Goal: Transaction & Acquisition: Purchase product/service

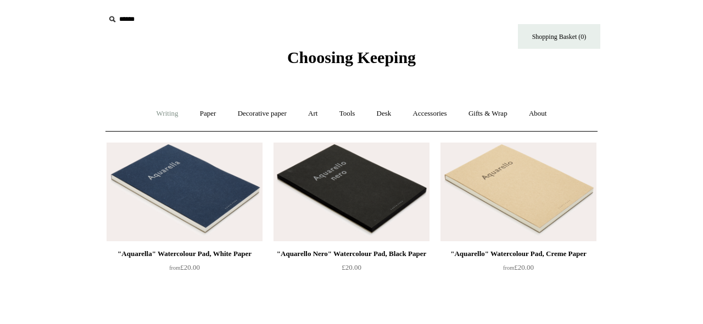
click at [166, 116] on link "Writing +" at bounding box center [168, 113] width 42 height 29
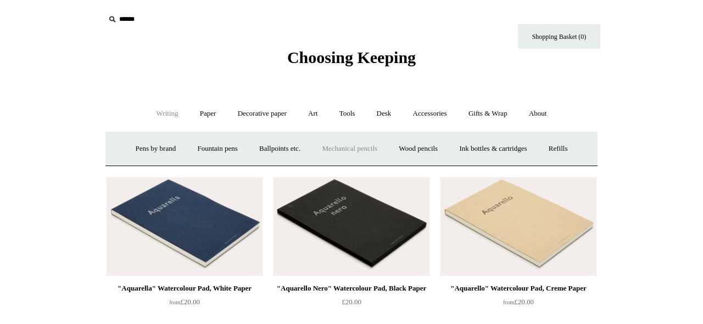
click at [368, 147] on link "Mechanical pencils +" at bounding box center [349, 148] width 75 height 29
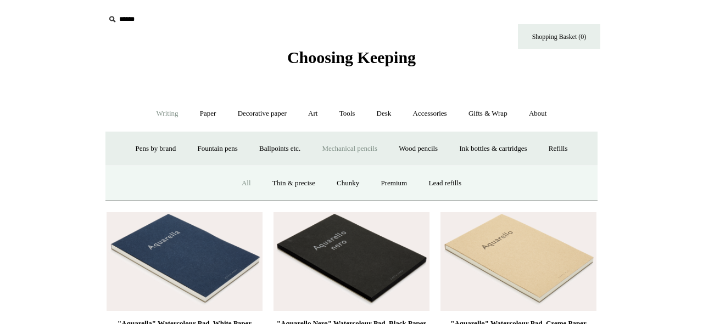
click at [238, 183] on link "All" at bounding box center [246, 183] width 29 height 29
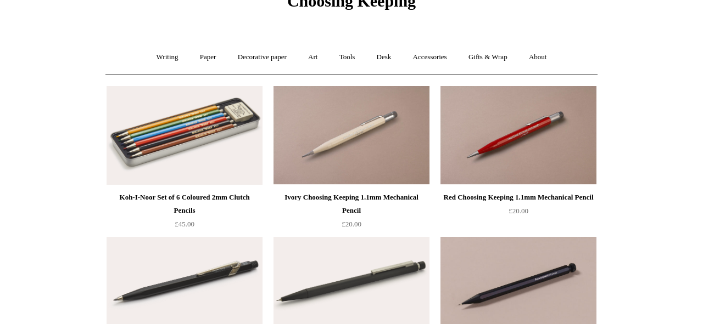
scroll to position [49, 0]
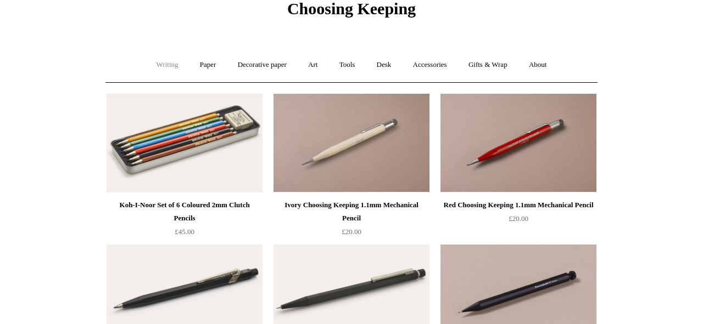
click at [166, 66] on link "Writing +" at bounding box center [168, 65] width 42 height 29
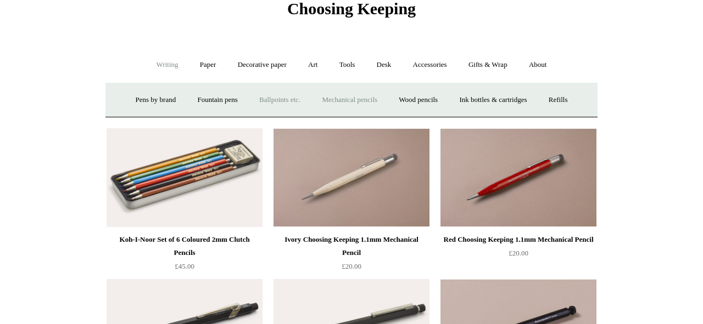
click at [271, 95] on link "Ballpoints etc. +" at bounding box center [279, 100] width 61 height 29
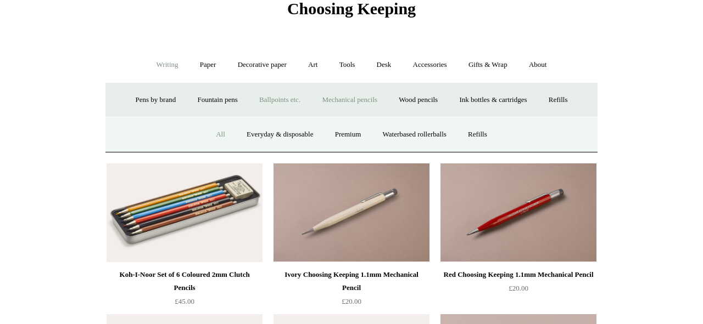
click at [216, 133] on link "All" at bounding box center [220, 134] width 29 height 29
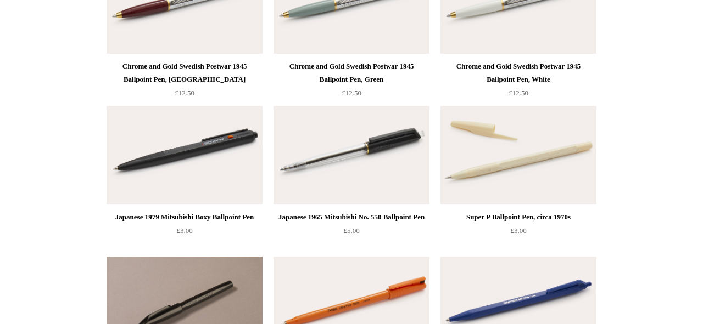
scroll to position [2000, 0]
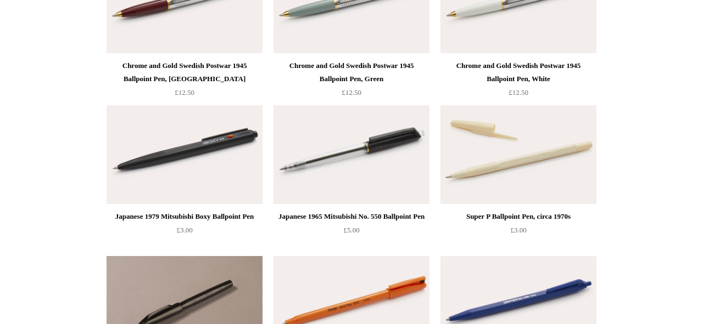
click at [172, 170] on img at bounding box center [184, 154] width 156 height 99
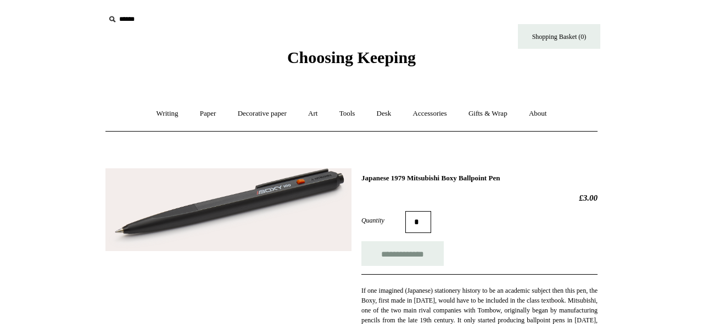
scroll to position [8, 0]
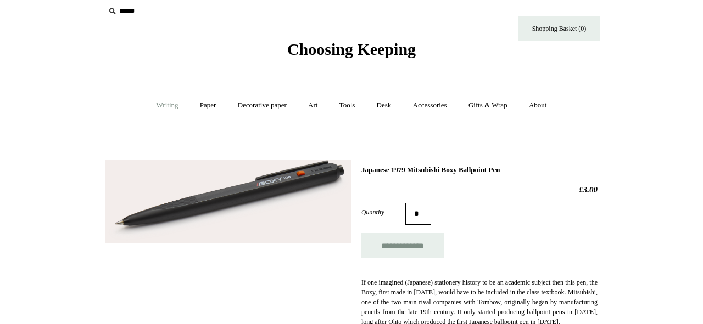
click at [150, 105] on link "Writing +" at bounding box center [168, 105] width 42 height 29
